Goal: Communication & Community: Answer question/provide support

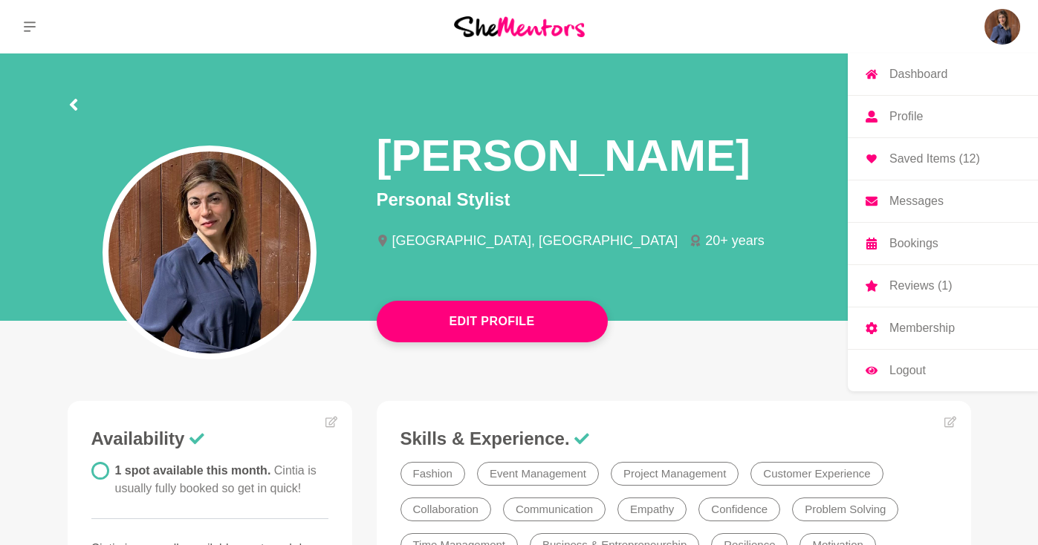
click at [1004, 28] on img at bounding box center [1002, 27] width 36 height 36
click at [920, 250] on p "Bookings" at bounding box center [913, 244] width 49 height 12
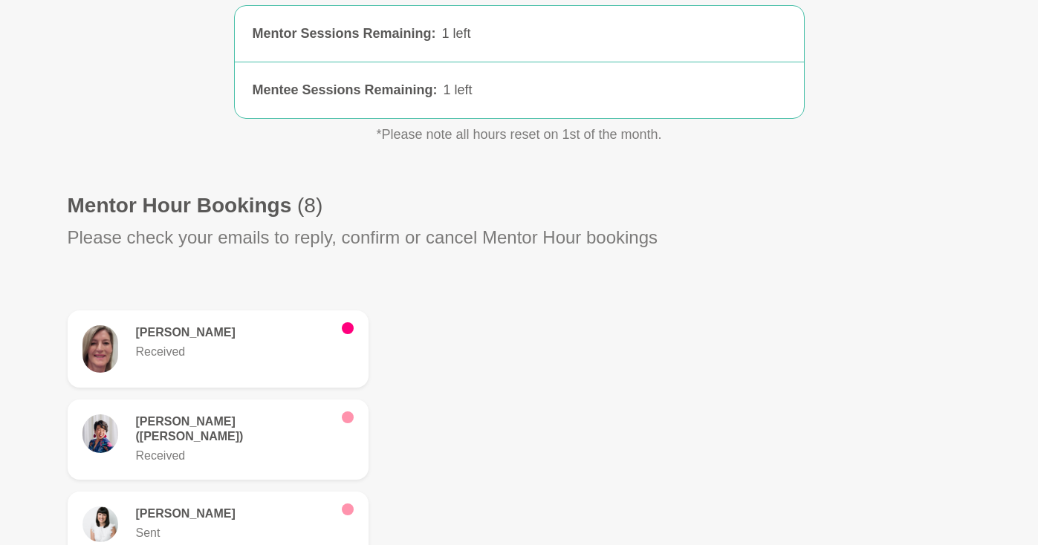
scroll to position [250, 0]
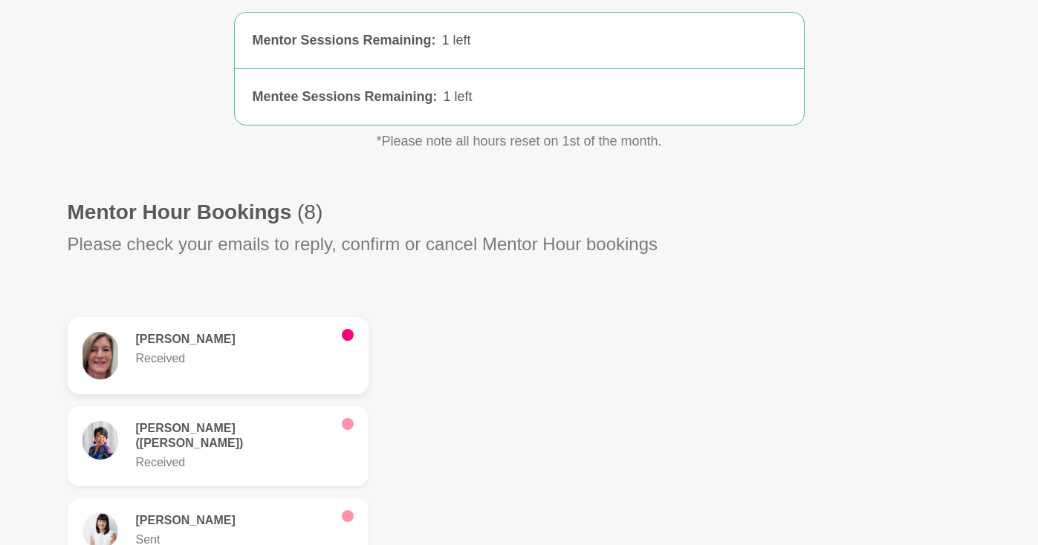
click at [218, 333] on h6 "Kate Smyth" at bounding box center [233, 339] width 194 height 15
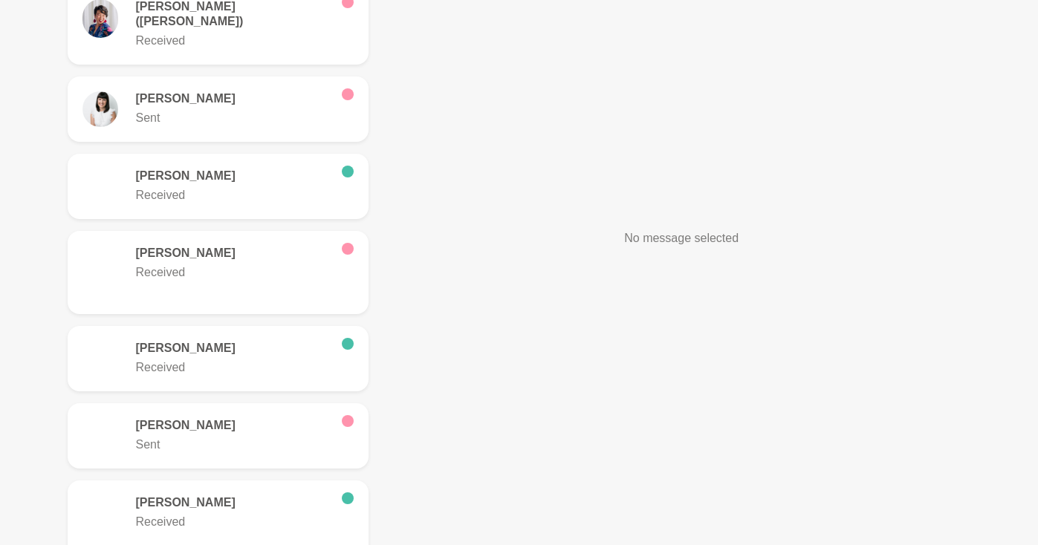
scroll to position [648, 0]
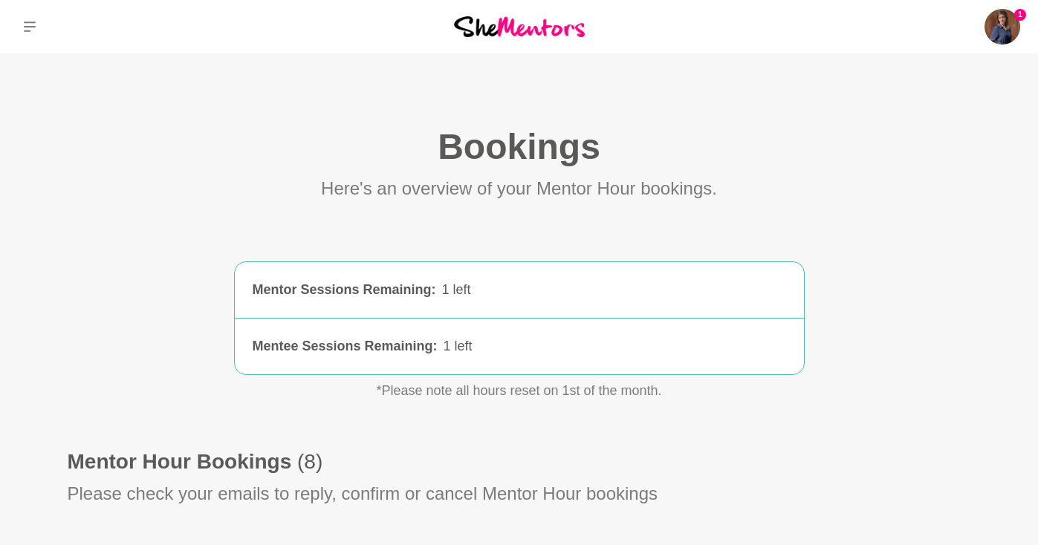
click at [982, 33] on div "1 Dashboard Profile Saved Items (12) Messages Bookings Reviews (1) Membership L…" at bounding box center [864, 26] width 346 height 53
click at [999, 33] on img at bounding box center [1002, 27] width 36 height 36
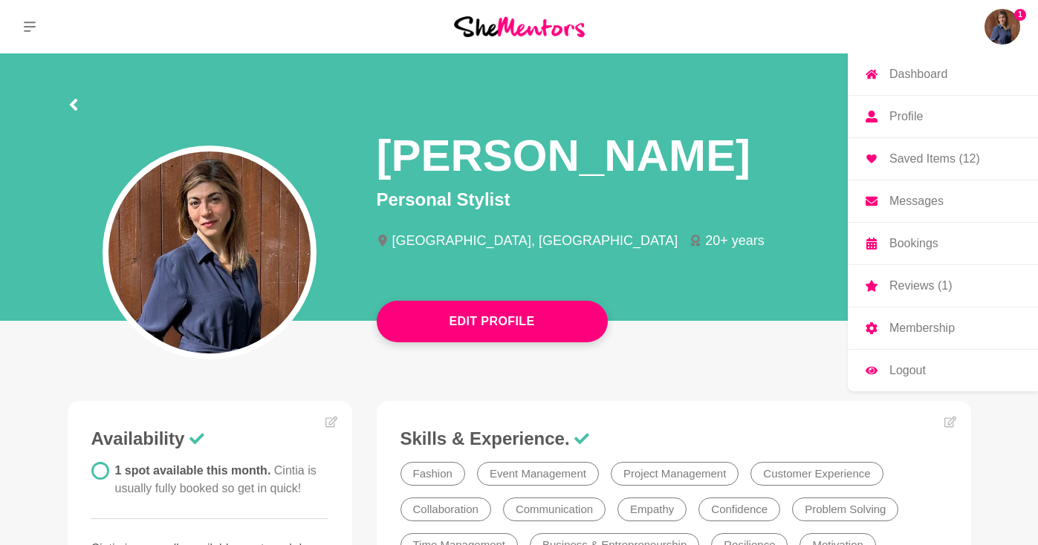
click at [920, 204] on p "Messages" at bounding box center [916, 201] width 54 height 12
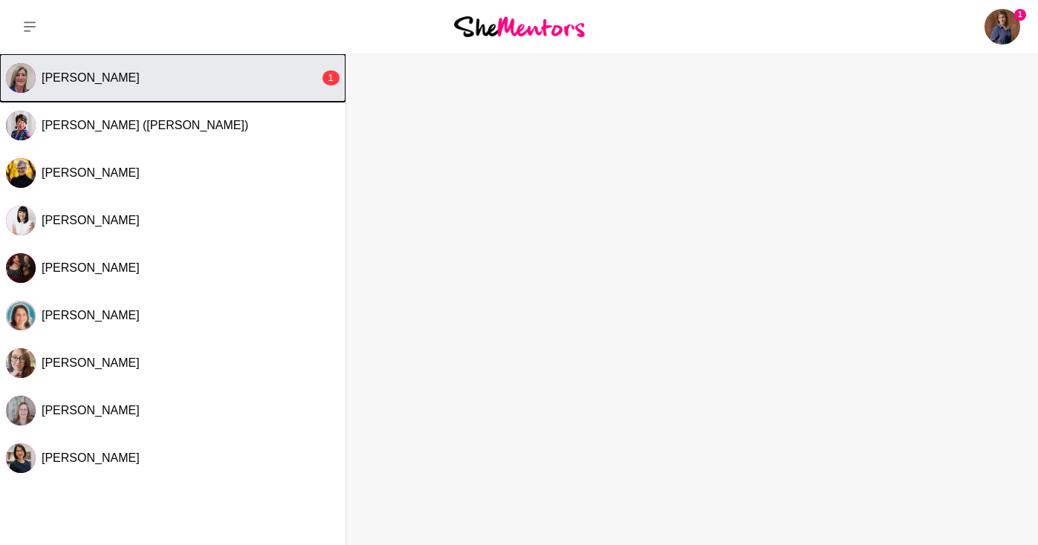
click at [223, 92] on button "Kate Smyth 1" at bounding box center [172, 78] width 345 height 48
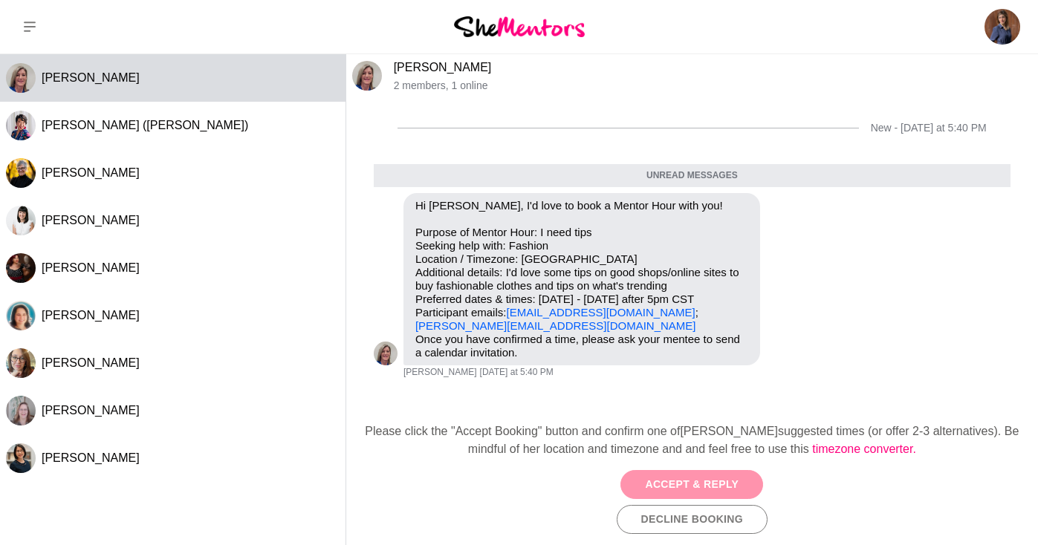
click at [680, 481] on button "Accept & Reply" at bounding box center [691, 484] width 143 height 29
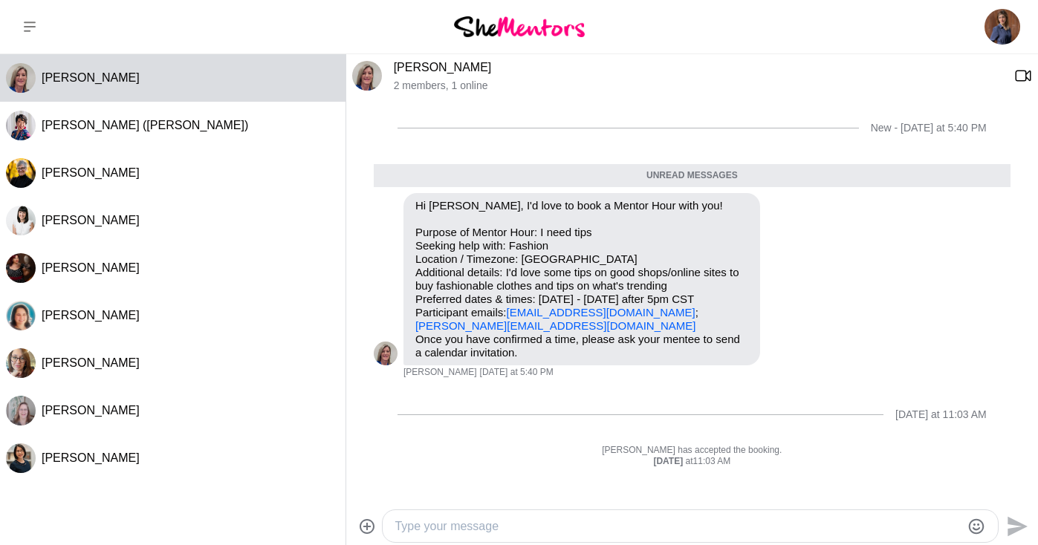
click at [513, 534] on textarea "Type your message" at bounding box center [677, 527] width 566 height 18
click at [602, 529] on textarea "Hi Kate, thank you for booking a Mentour Hour" at bounding box center [677, 527] width 566 height 18
click at [793, 521] on textarea "Hi Kate, thank you for booking a Mentor Hour" at bounding box center [677, 527] width 566 height 18
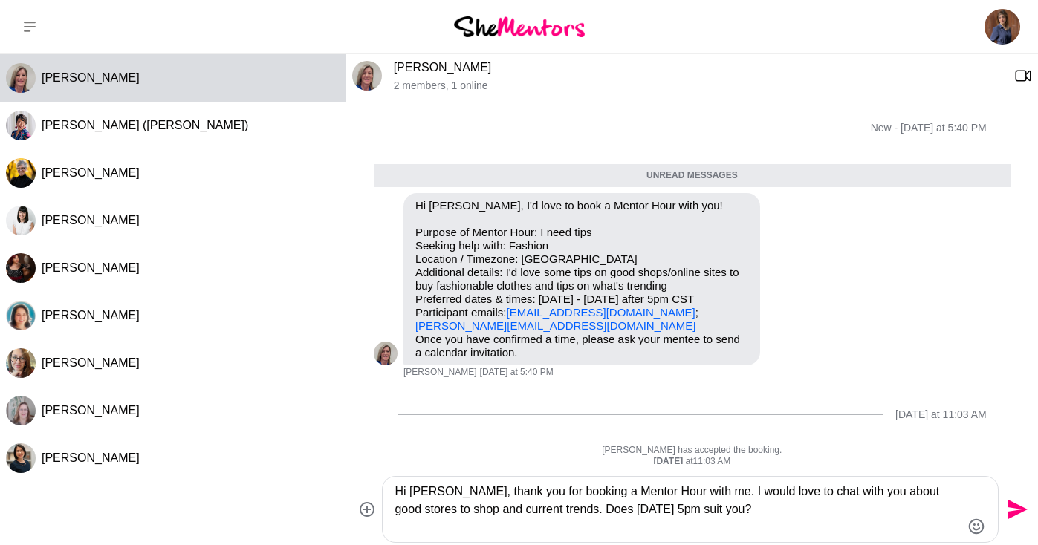
type textarea "Hi Kate, thank you for booking a Mentor Hour with me. I would love to chat with…"
click at [1008, 510] on icon "Send" at bounding box center [1015, 510] width 24 height 24
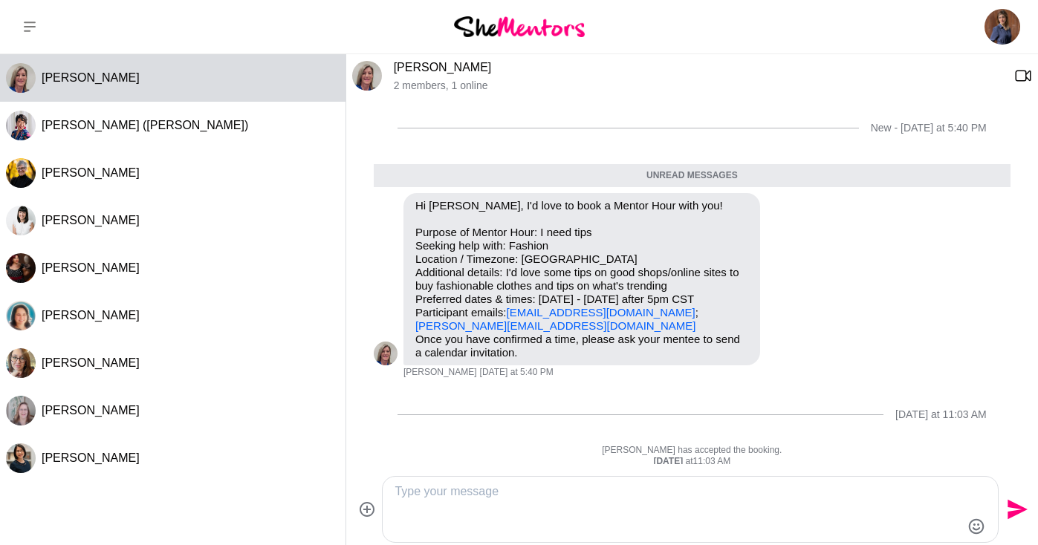
scroll to position [41, 0]
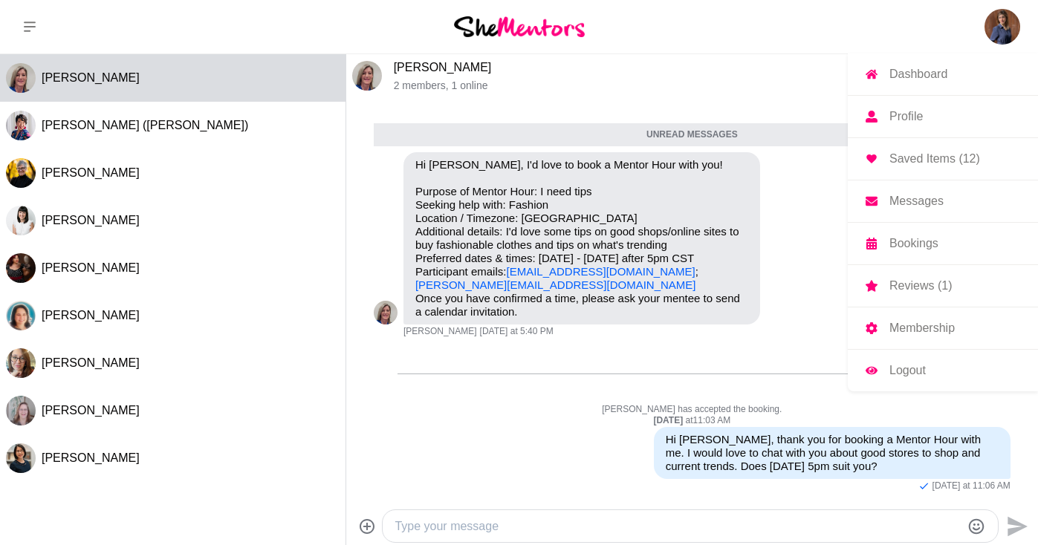
click at [994, 30] on img at bounding box center [1002, 27] width 36 height 36
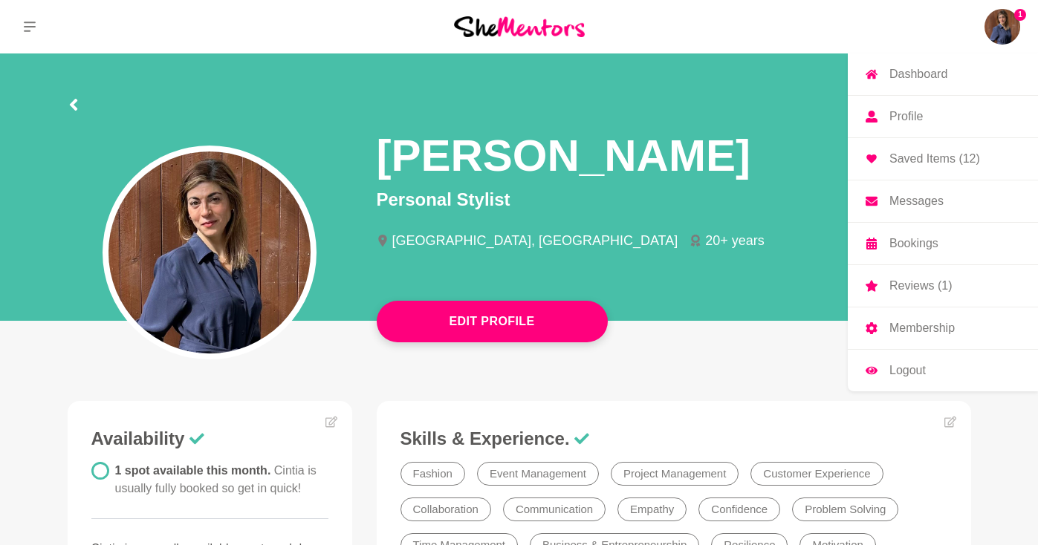
click at [995, 20] on img at bounding box center [1002, 27] width 36 height 36
click at [914, 258] on link "Bookings" at bounding box center [942, 244] width 190 height 42
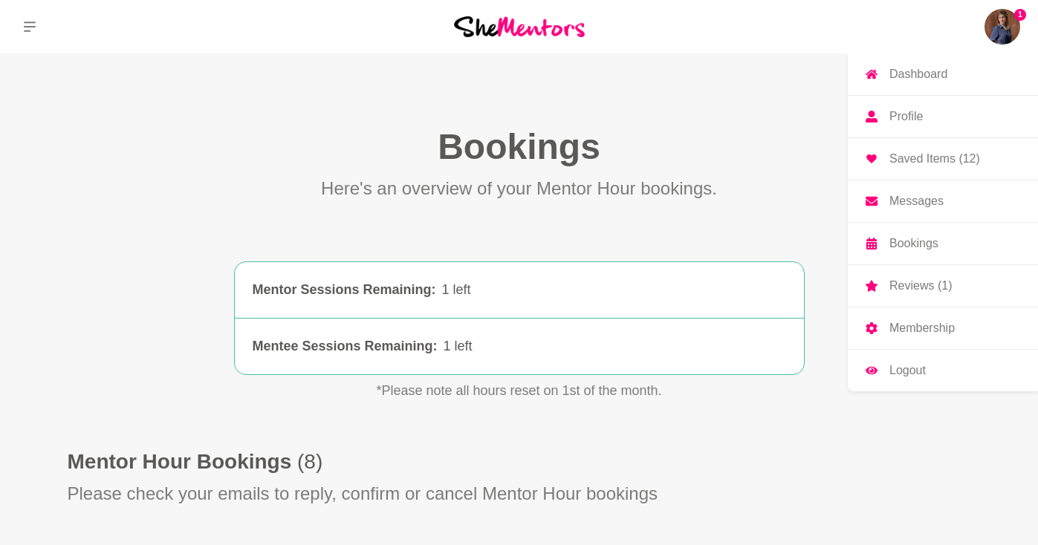
click at [1010, 28] on img at bounding box center [1002, 27] width 36 height 36
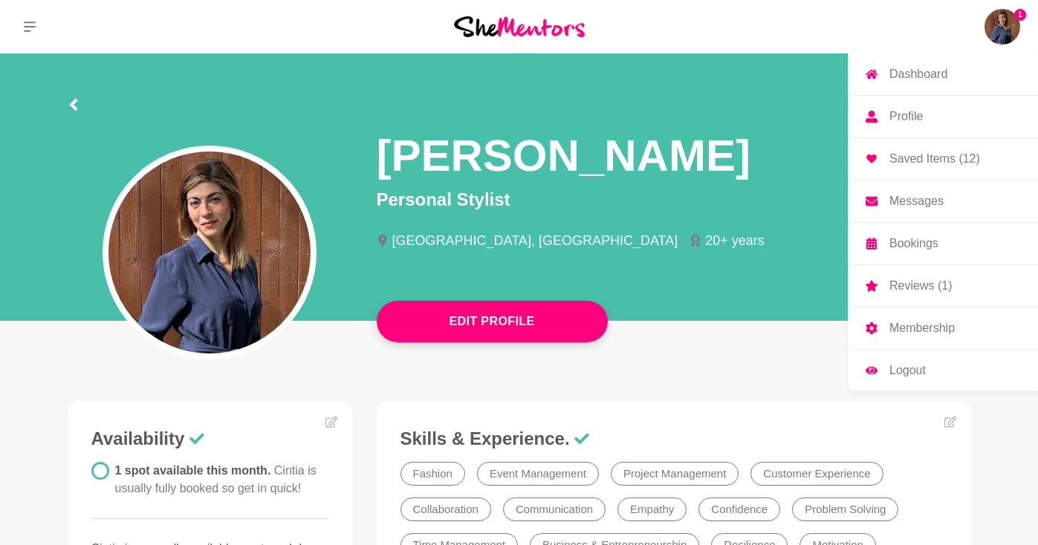
click at [937, 114] on link "Profile" at bounding box center [942, 117] width 190 height 42
click at [905, 120] on p "Profile" at bounding box center [905, 117] width 33 height 12
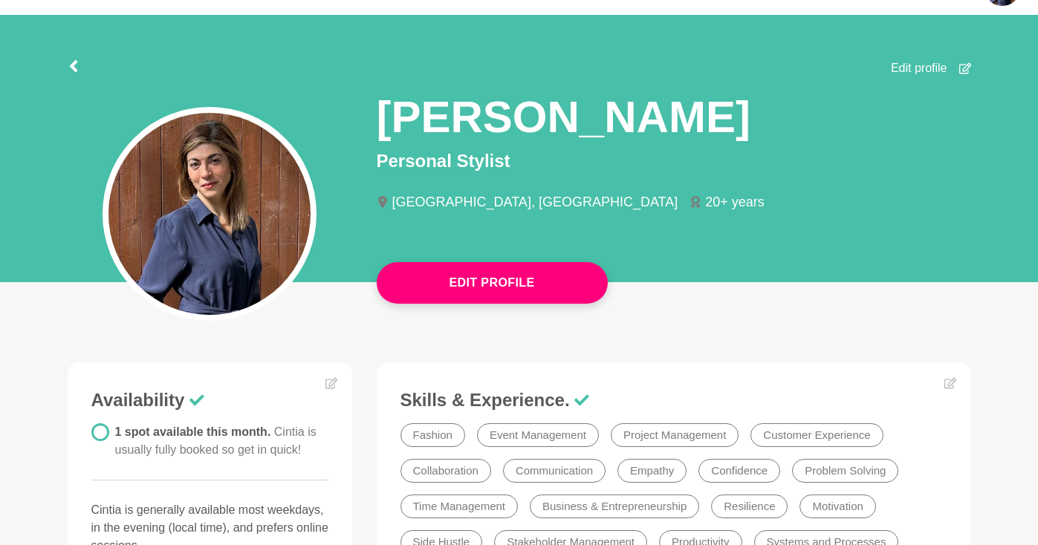
scroll to position [37, 0]
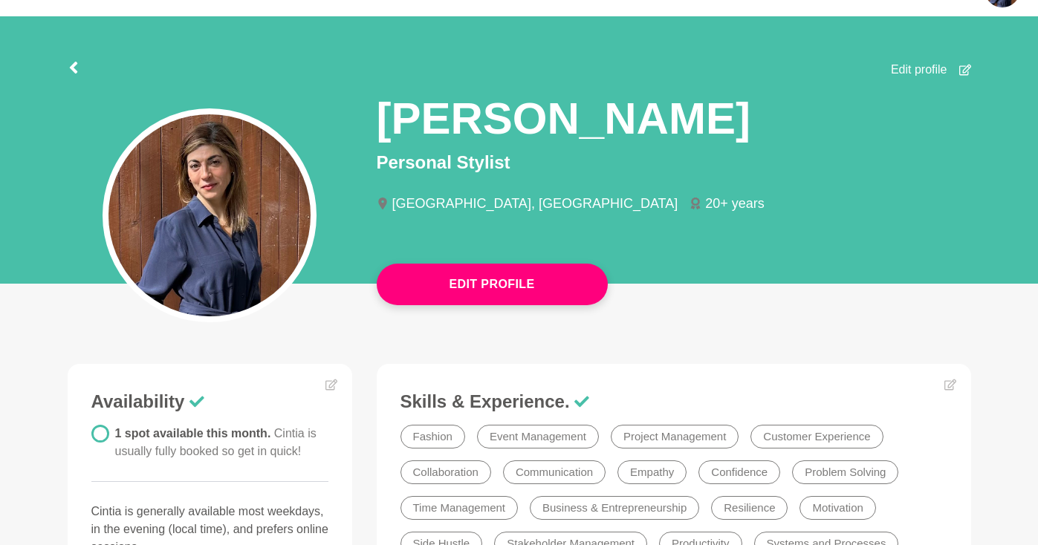
click at [731, 80] on div "[PERSON_NAME]" at bounding box center [674, 114] width 594 height 71
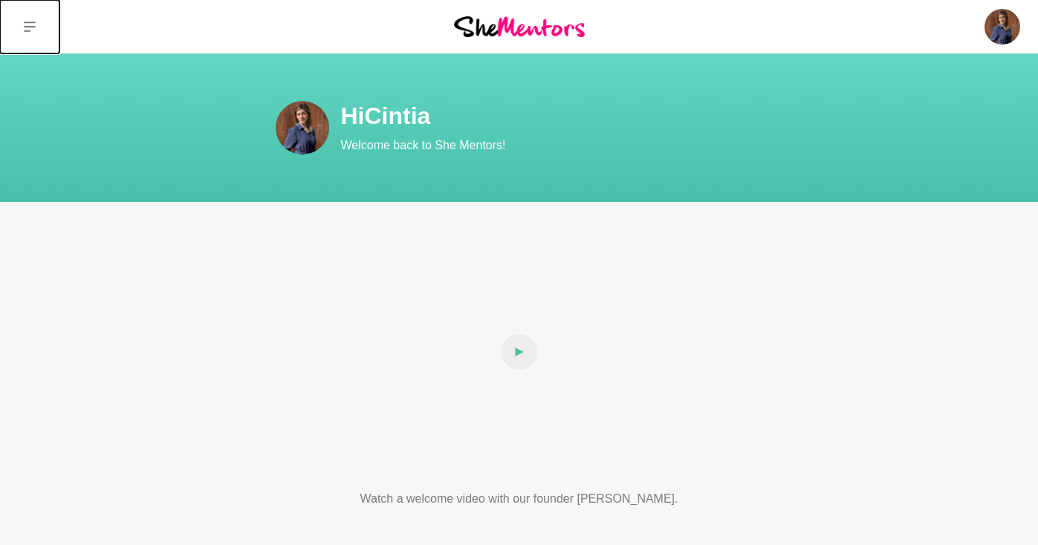
click at [31, 31] on icon at bounding box center [30, 27] width 12 height 12
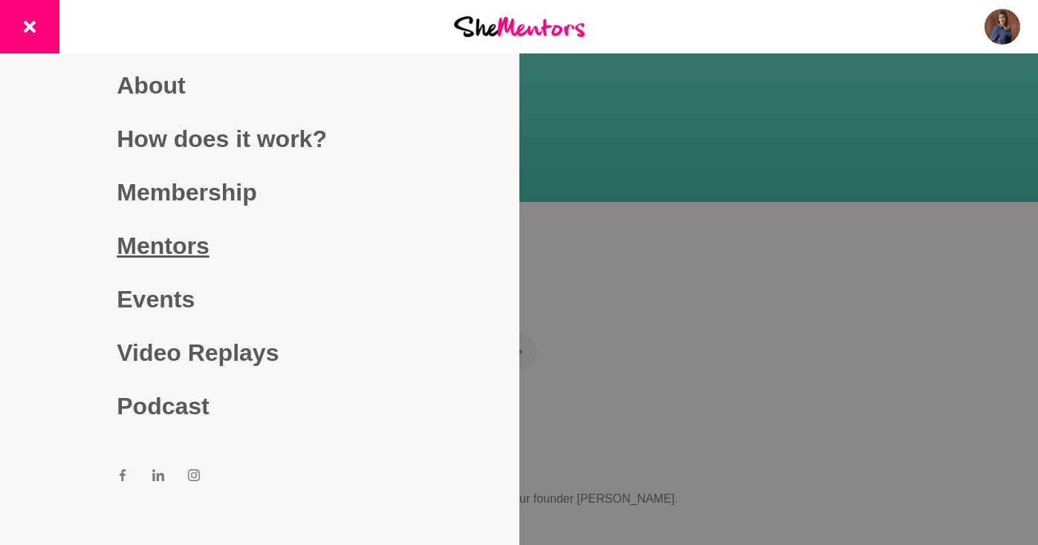
click at [180, 246] on link "Mentors" at bounding box center [259, 245] width 285 height 53
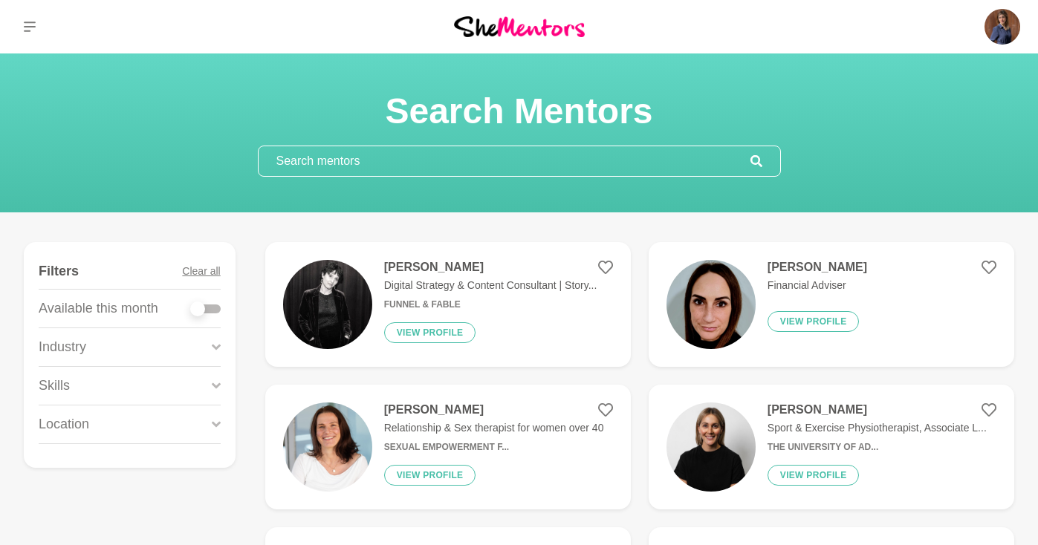
click at [367, 157] on input "text" at bounding box center [504, 161] width 492 height 30
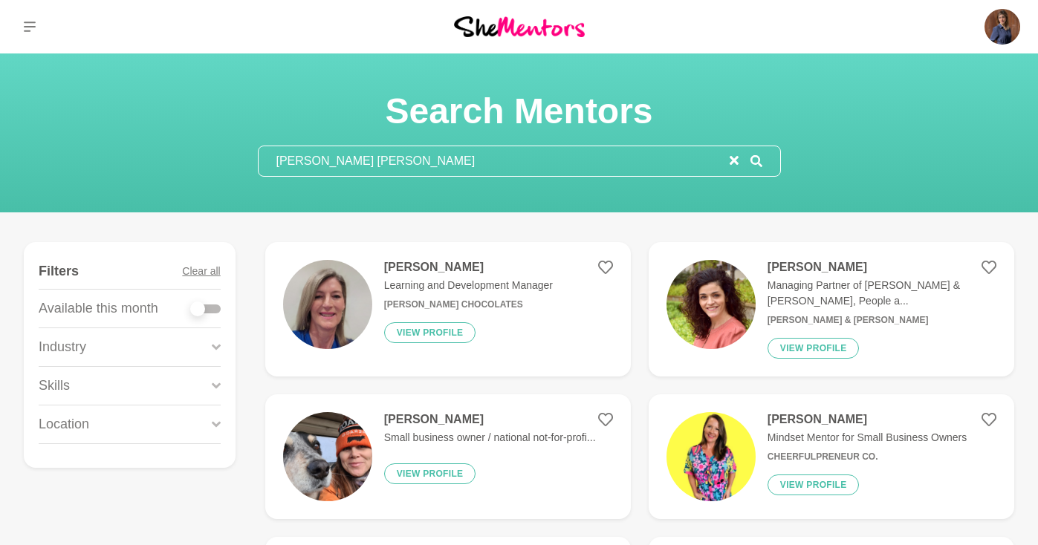
type input "kate sm"
click at [416, 289] on p "Learning and Development Manager" at bounding box center [468, 286] width 169 height 16
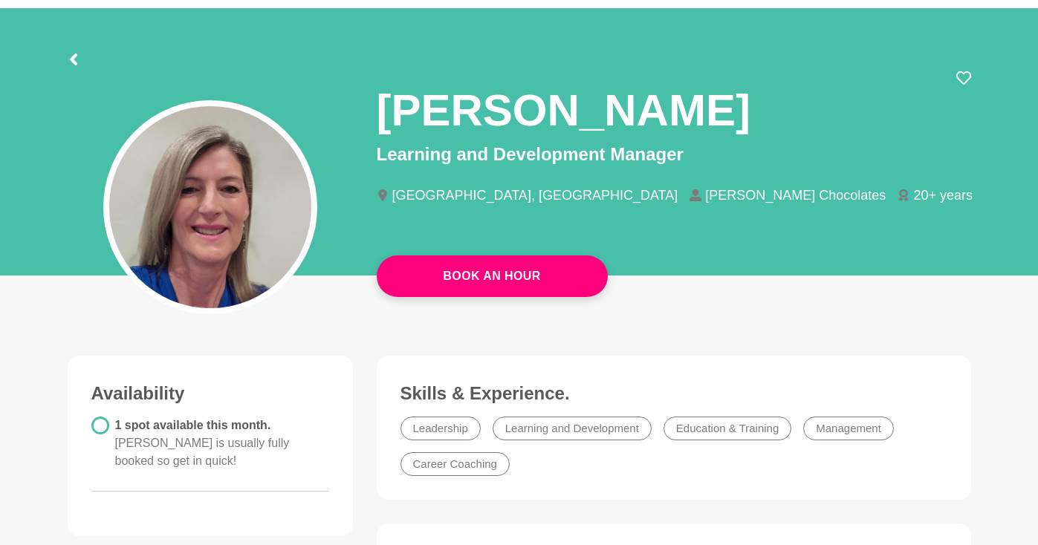
scroll to position [48, 0]
